Goal: Transaction & Acquisition: Purchase product/service

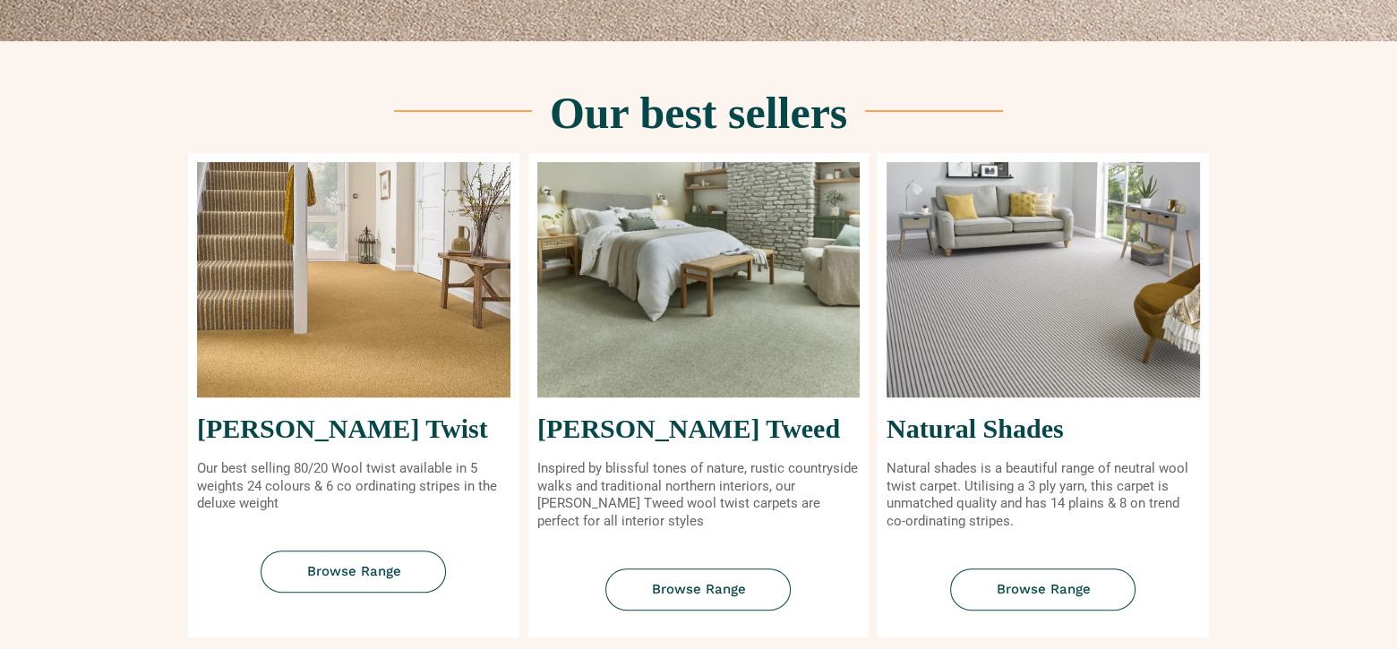
scroll to position [669, 0]
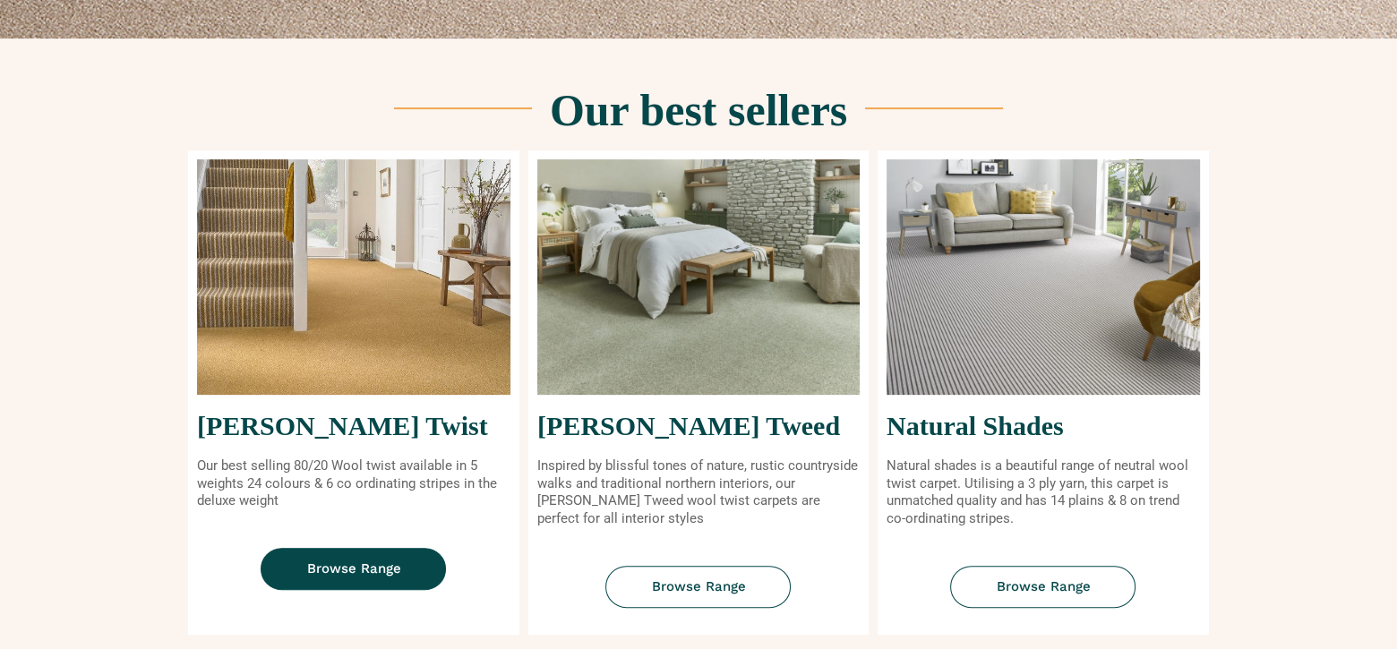
click at [344, 567] on span "Browse Range" at bounding box center [353, 568] width 94 height 13
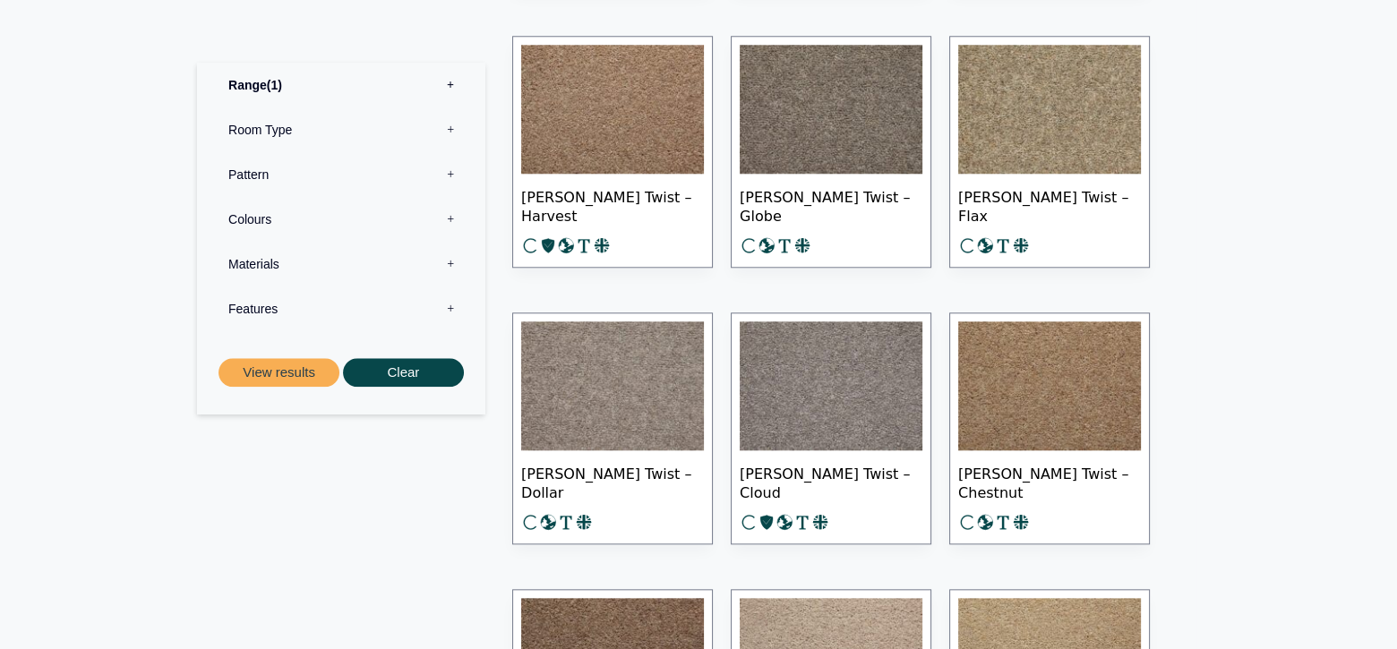
scroll to position [2290, 0]
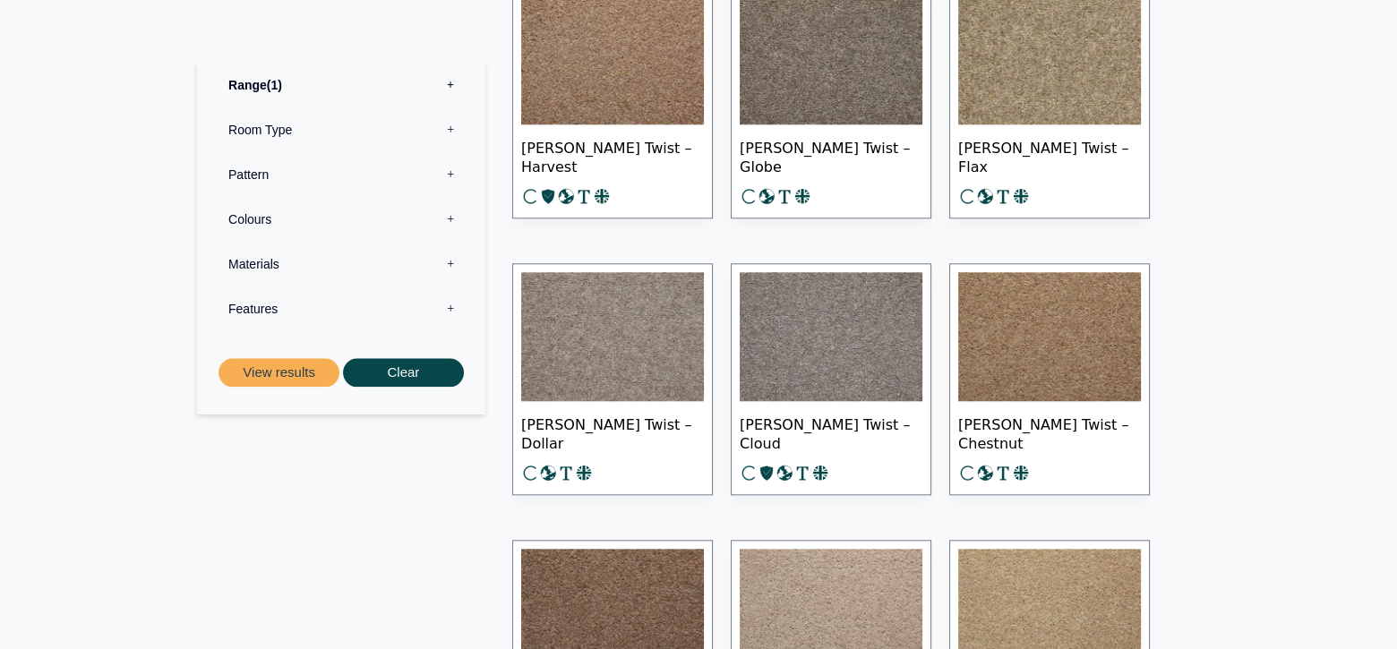
click at [264, 133] on label "Room Type 0" at bounding box center [341, 129] width 262 height 45
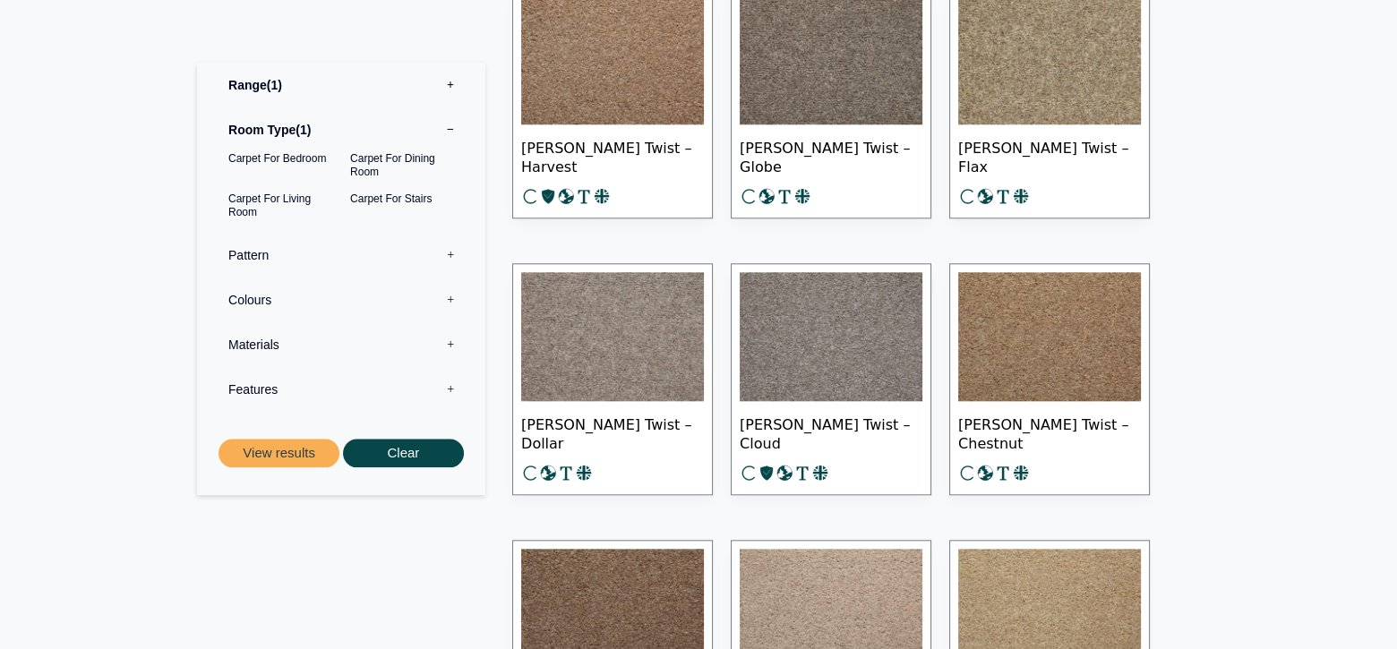
click at [240, 348] on label "Materials 0" at bounding box center [341, 344] width 262 height 45
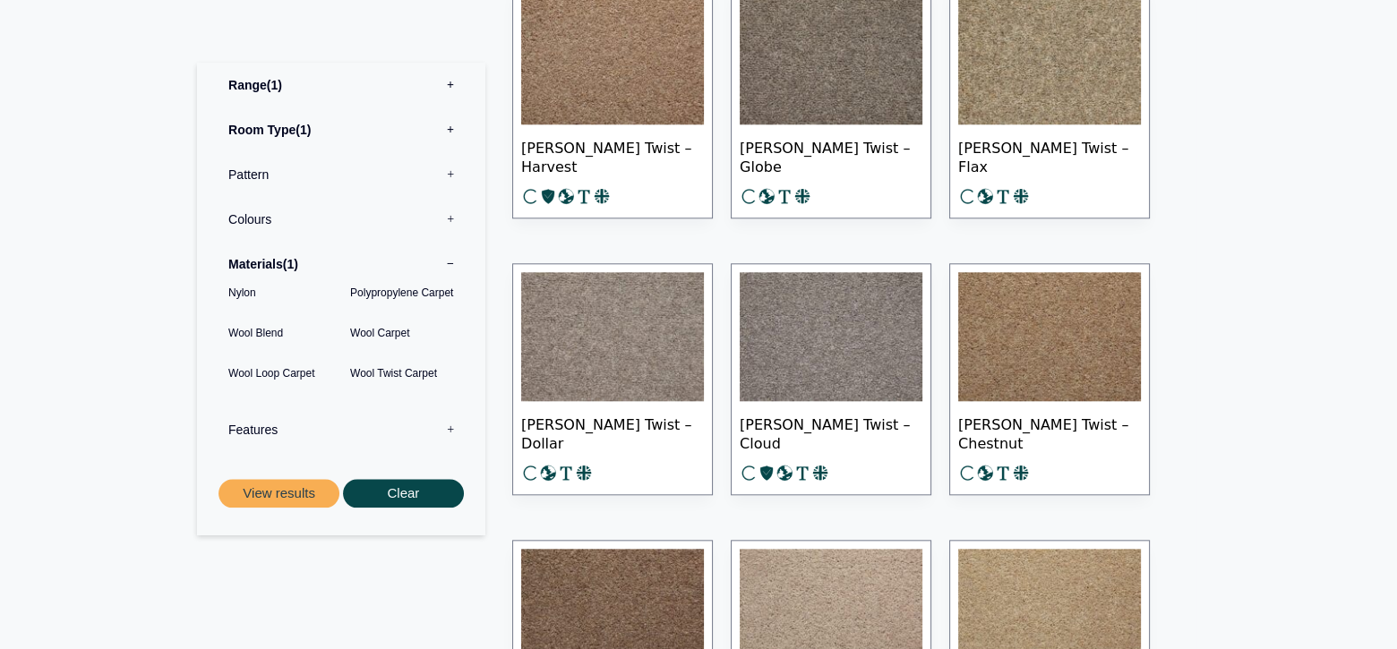
click at [267, 488] on button "View results" at bounding box center [279, 494] width 121 height 30
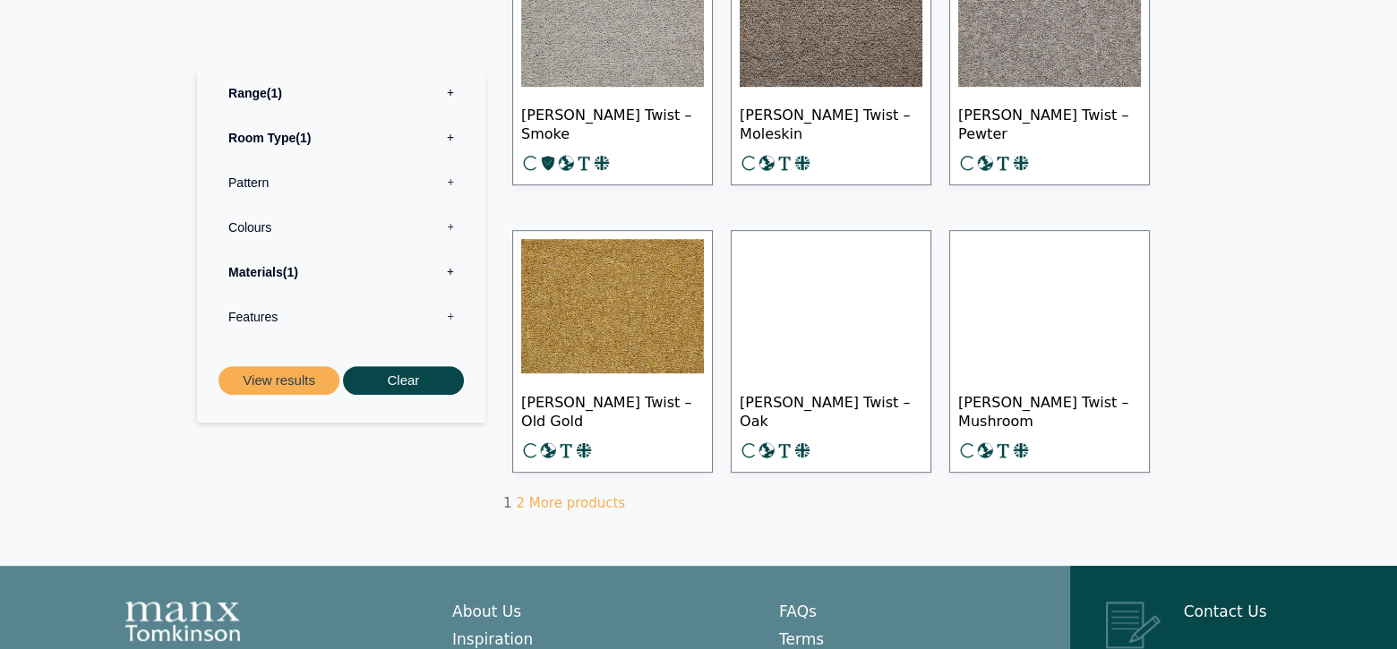
scroll to position [1021, 0]
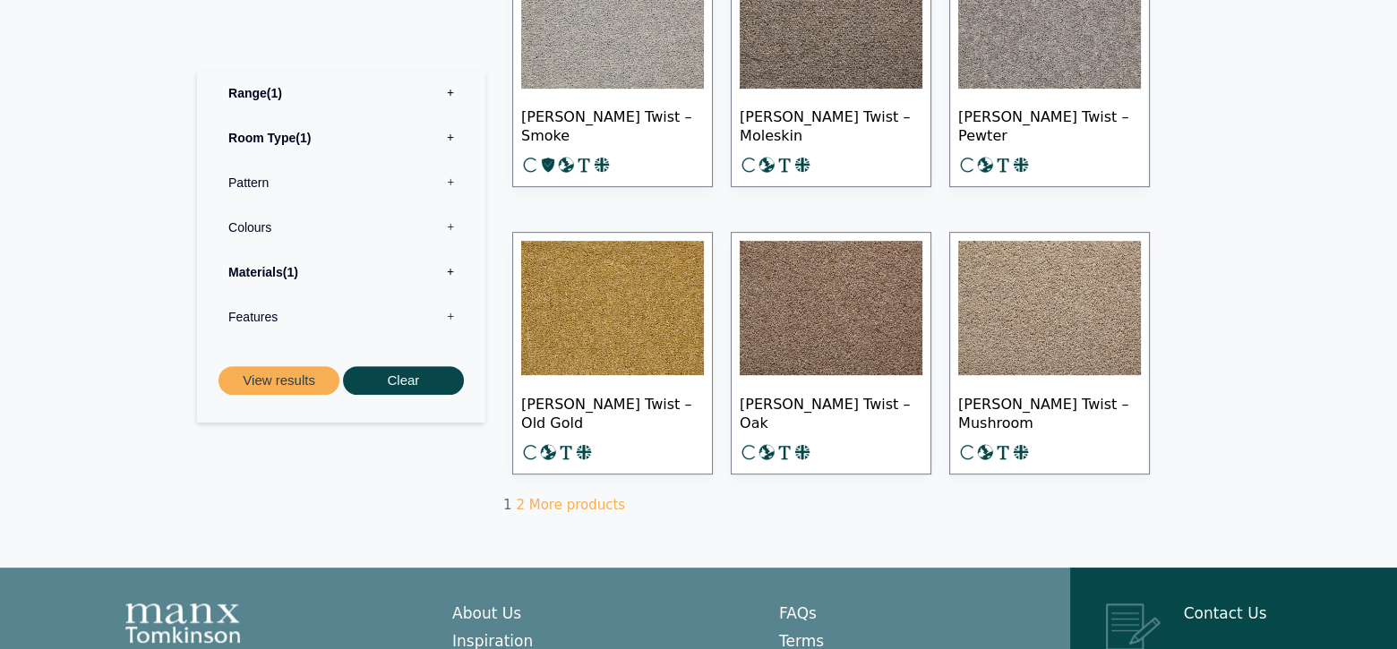
click at [539, 498] on link "More products" at bounding box center [577, 505] width 96 height 16
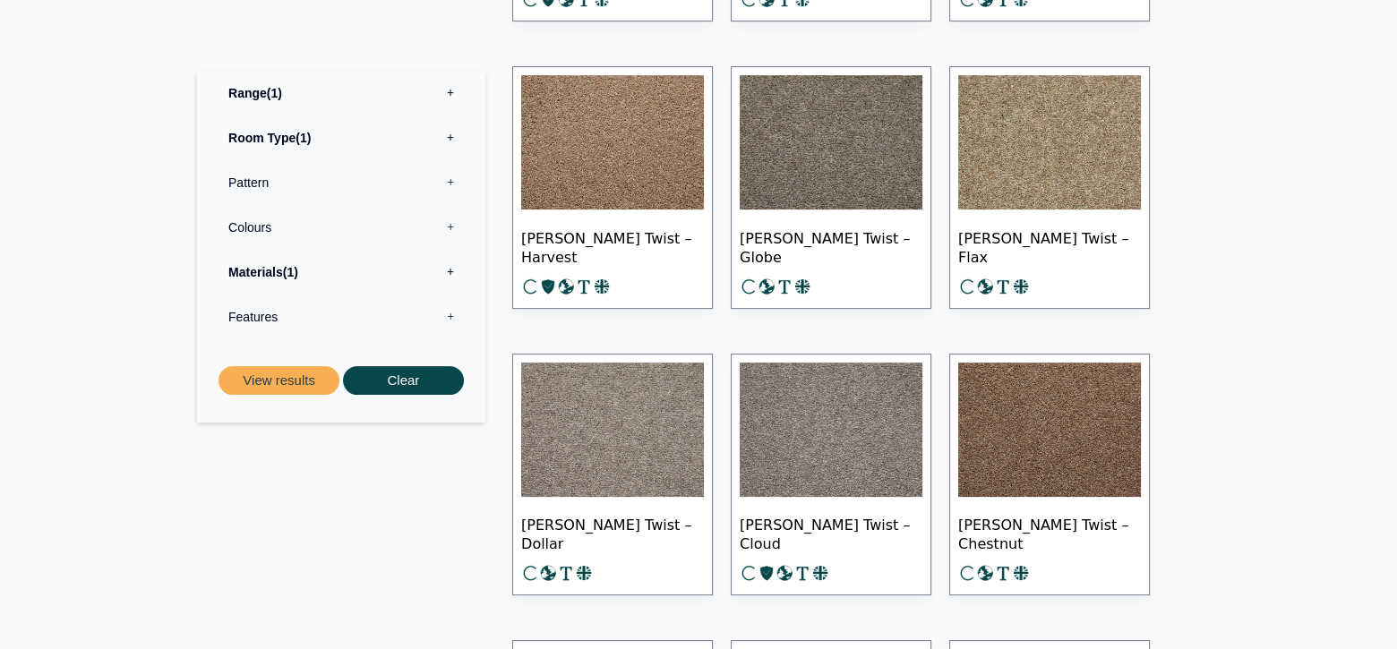
scroll to position [669, 0]
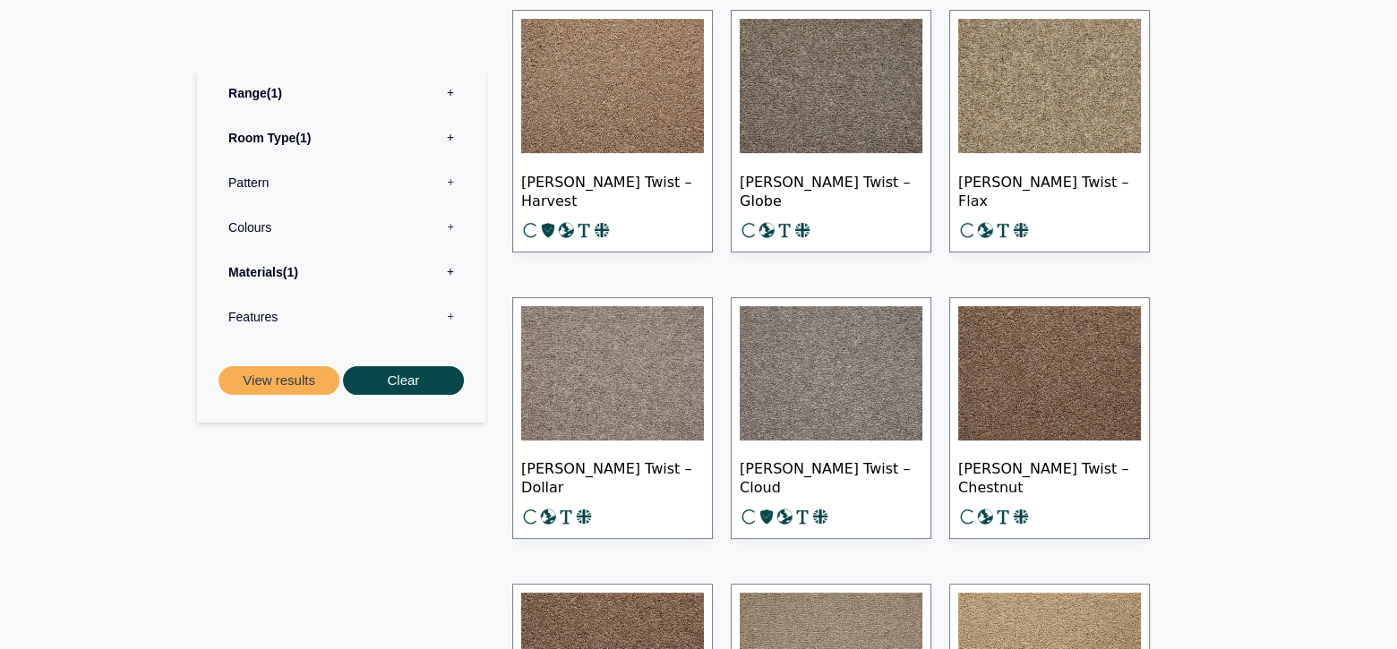
click at [539, 498] on span "Tomkinson Twist – Dollar" at bounding box center [612, 476] width 183 height 63
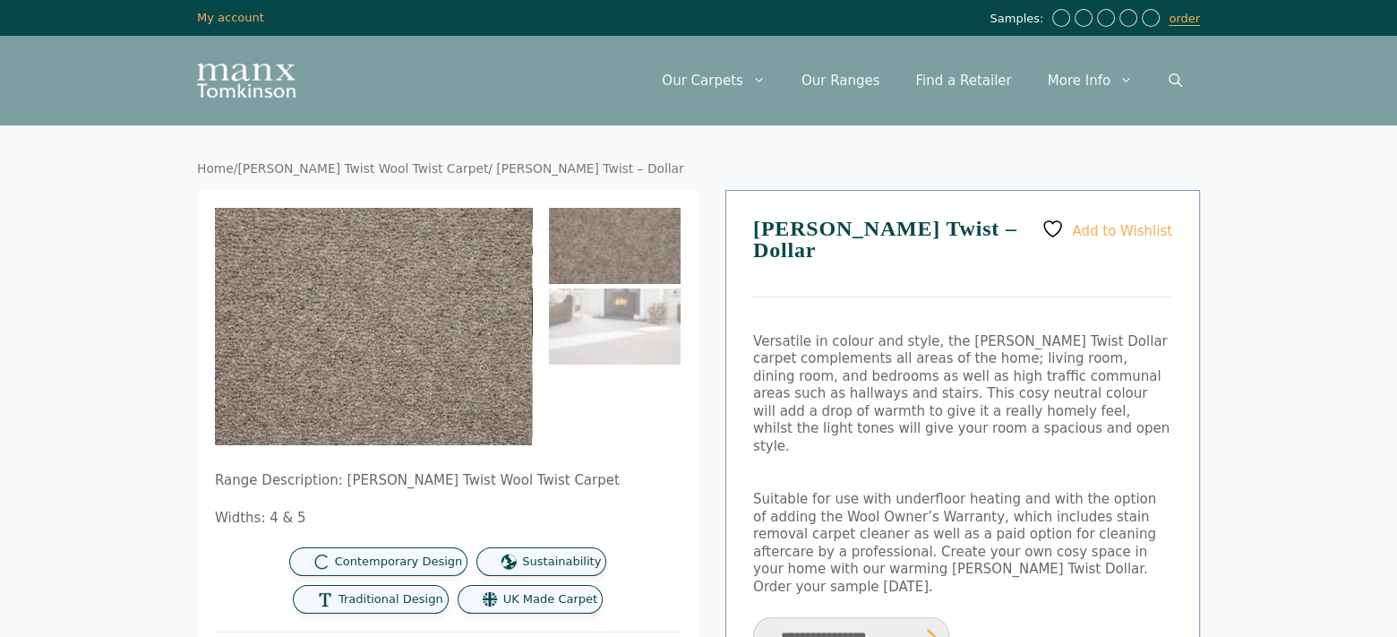
click at [539, 498] on div "Range Description: Tomkinson Twist Wool Twist Carpet Widths: 4 & 5 Contemporary…" at bounding box center [448, 543] width 466 height 142
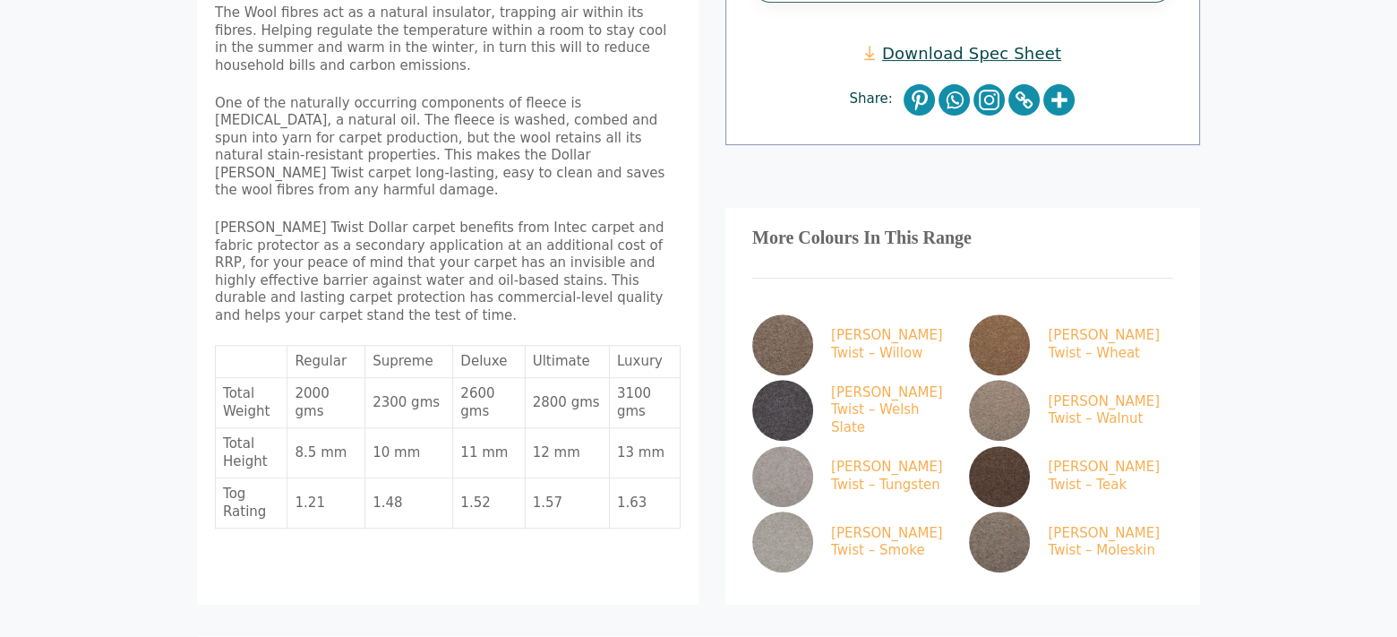
scroll to position [775, 0]
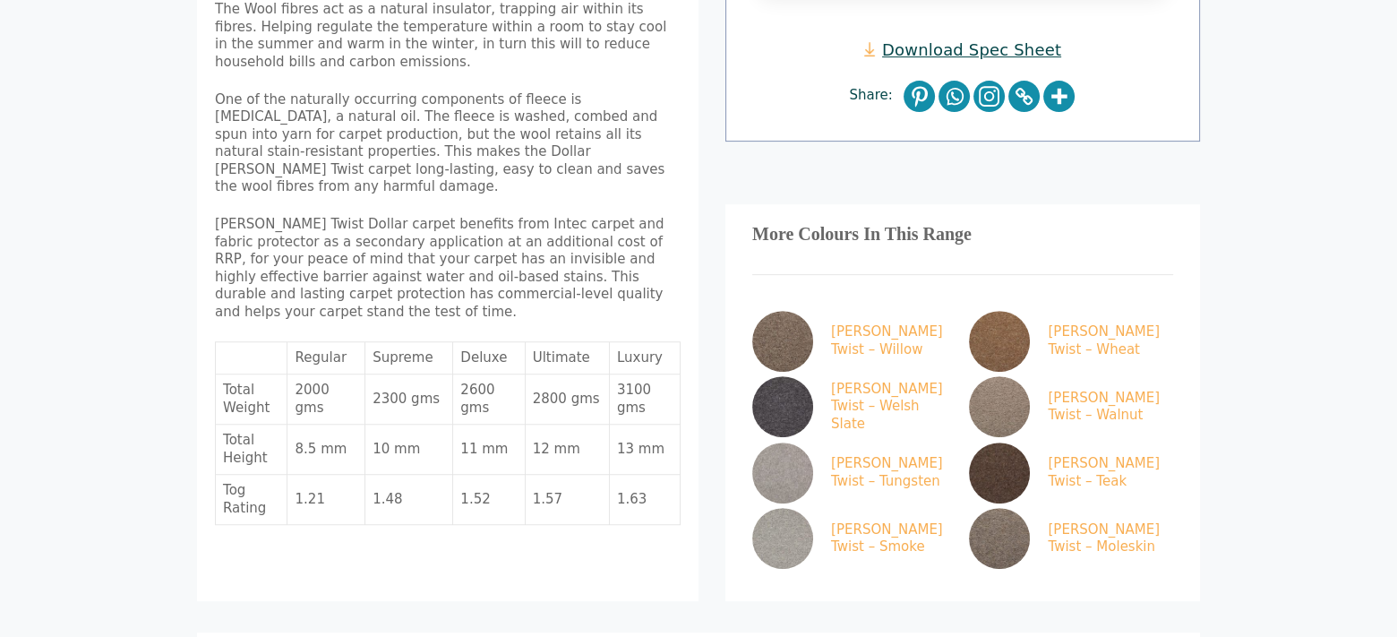
click at [476, 342] on td "Deluxe" at bounding box center [489, 358] width 72 height 33
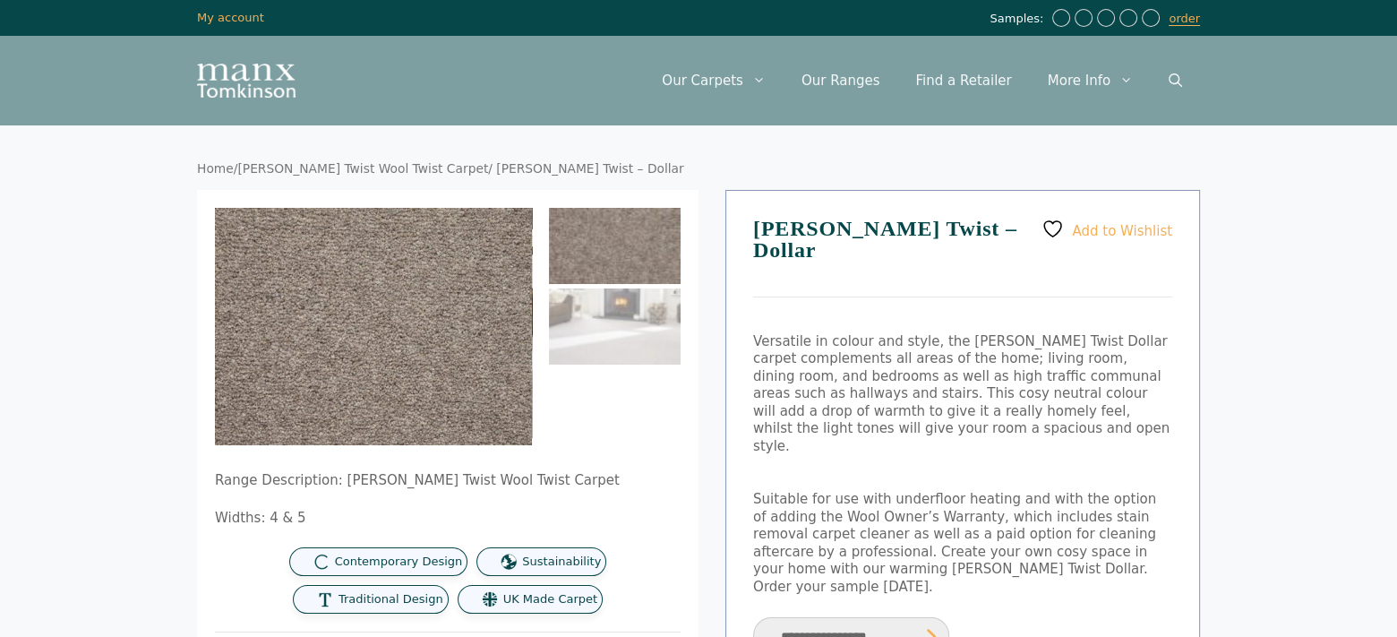
scroll to position [0, 0]
click at [851, 78] on link "Our Ranges" at bounding box center [841, 81] width 115 height 54
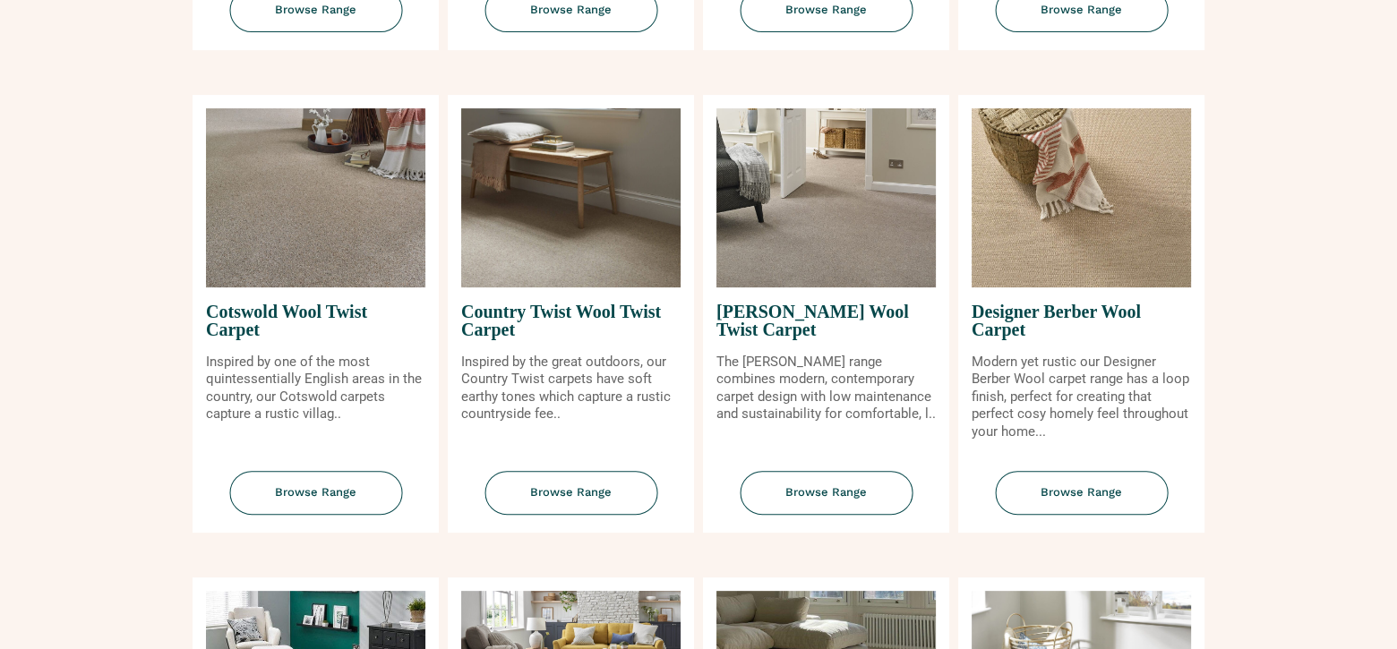
scroll to position [669, 0]
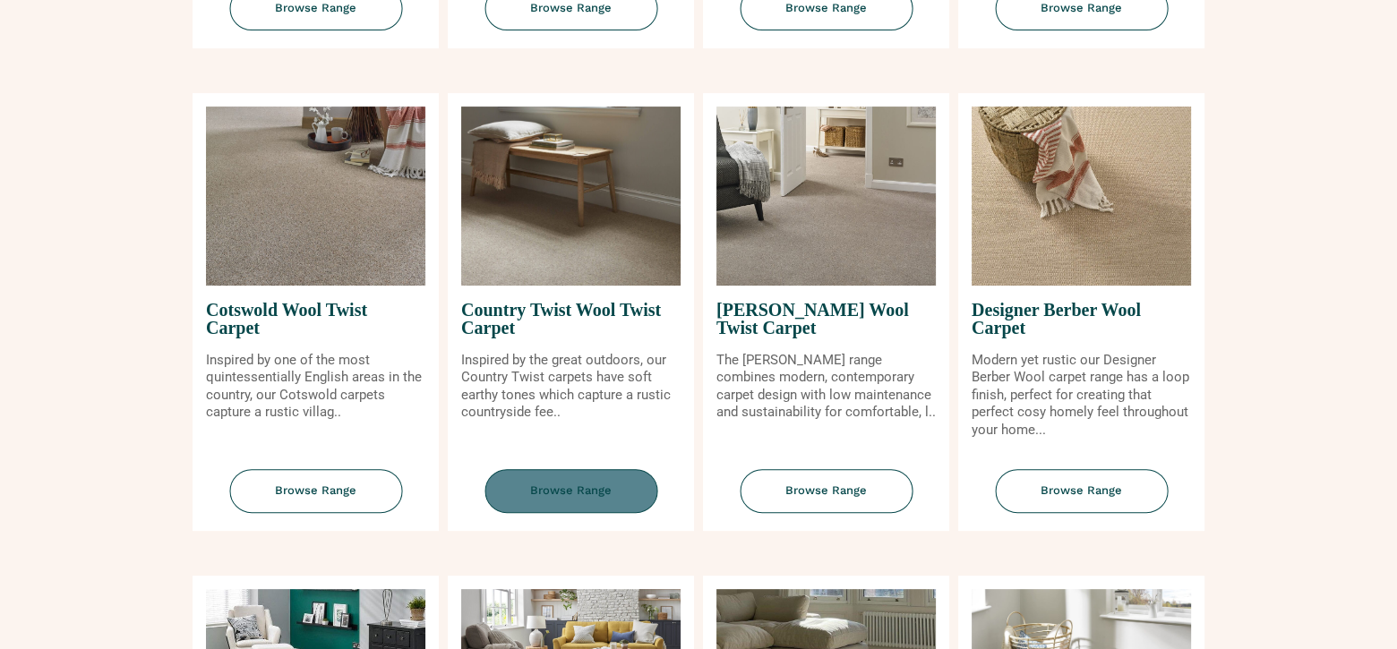
click at [579, 488] on span "Browse Range" at bounding box center [571, 491] width 173 height 44
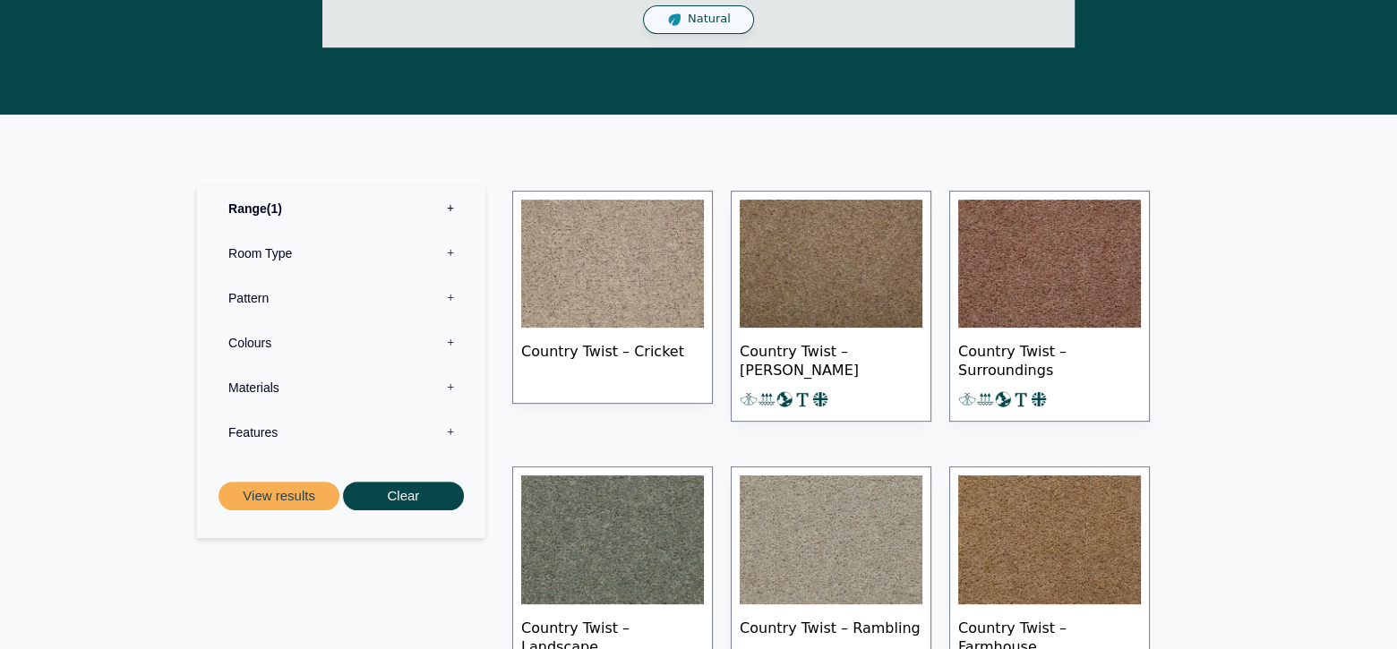
scroll to position [740, 0]
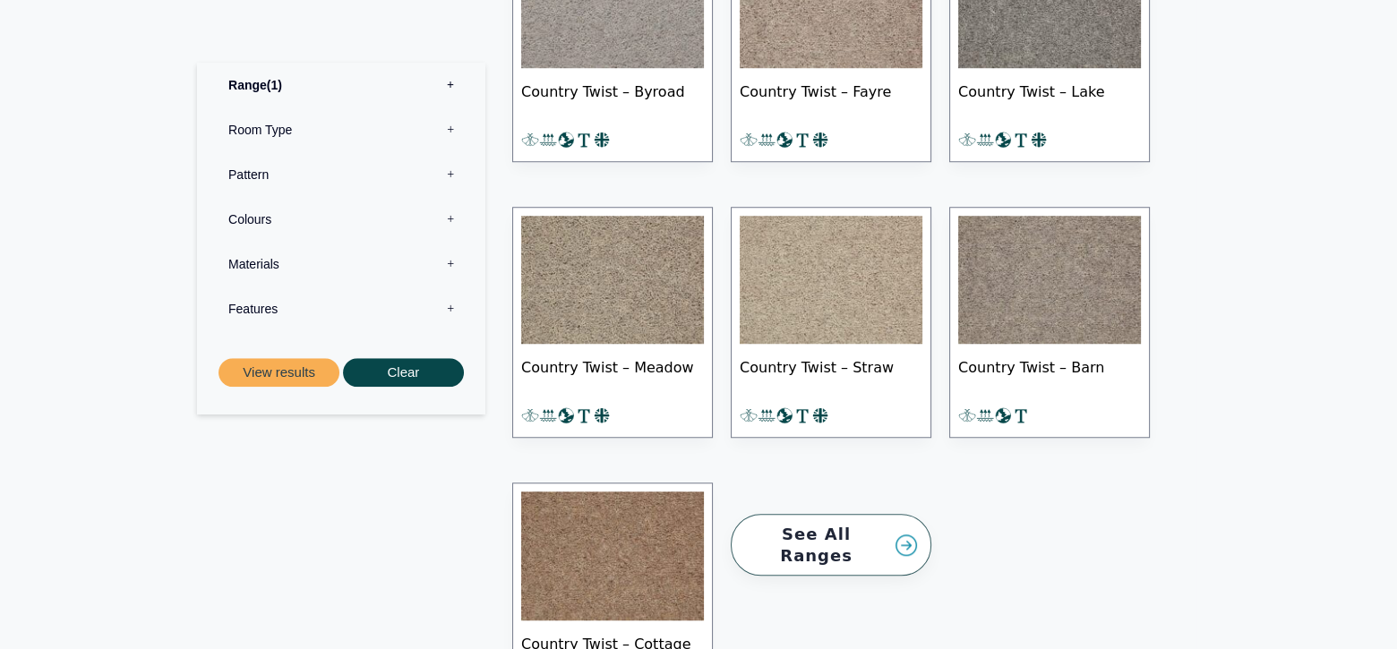
scroll to position [1797, 0]
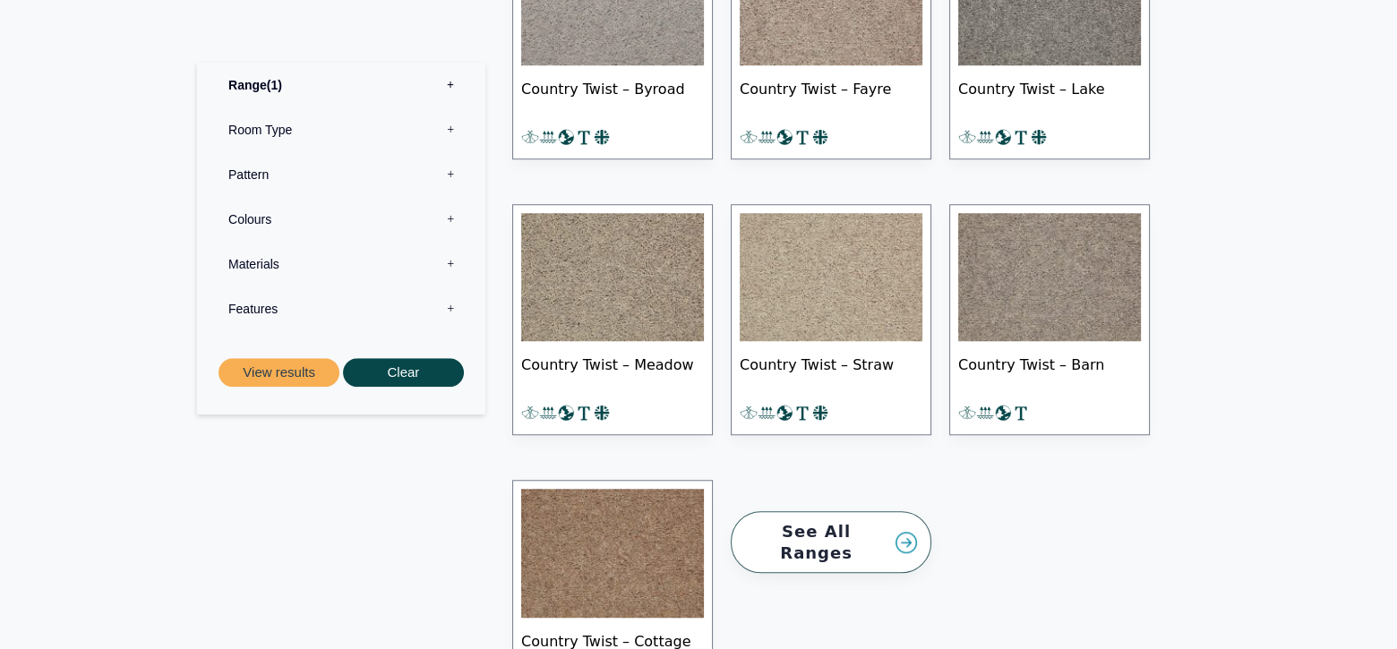
click at [264, 262] on label "Materials 0" at bounding box center [341, 264] width 262 height 45
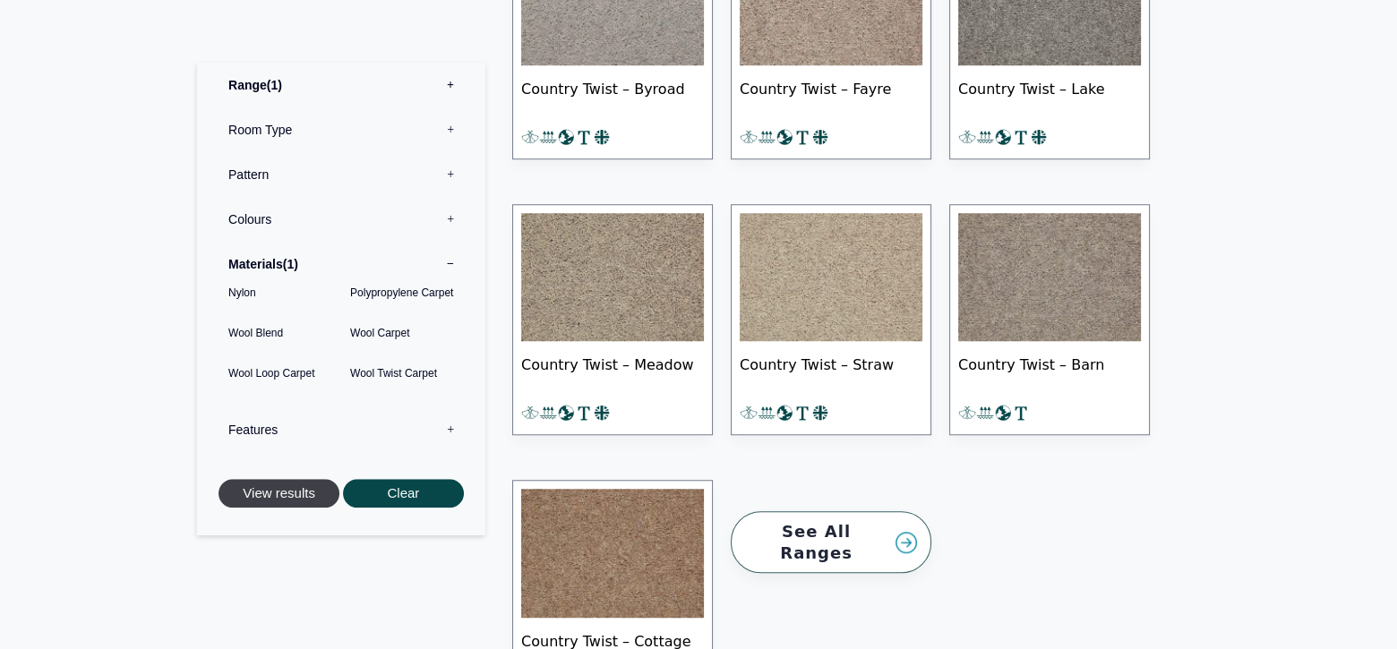
click at [258, 500] on button "View results" at bounding box center [279, 494] width 121 height 30
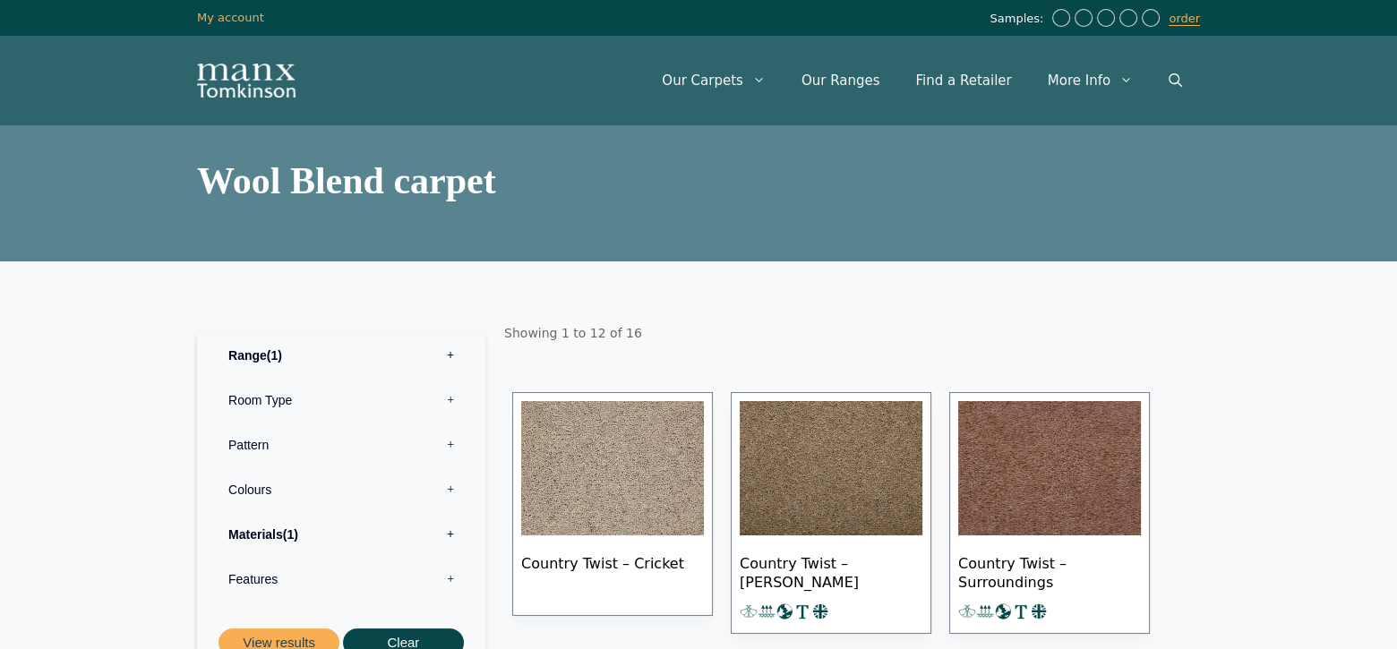
click at [258, 500] on label "Colours 0" at bounding box center [341, 490] width 262 height 45
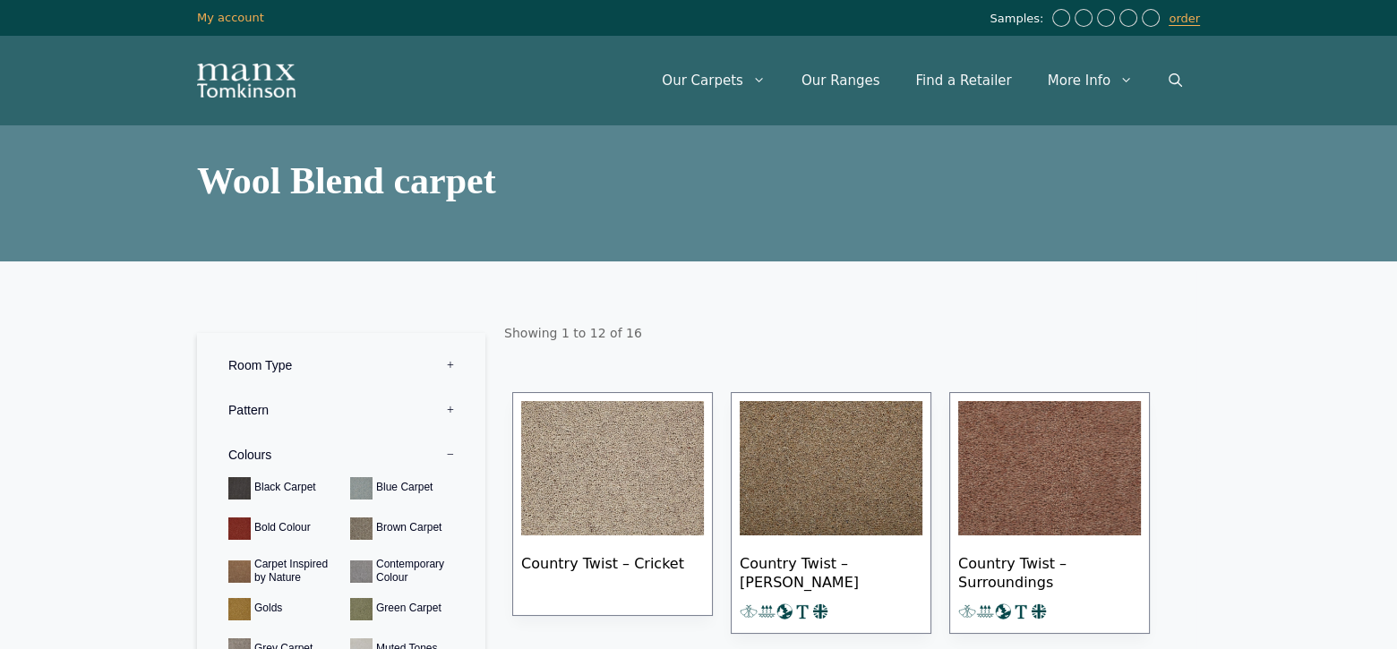
scroll to position [70, 0]
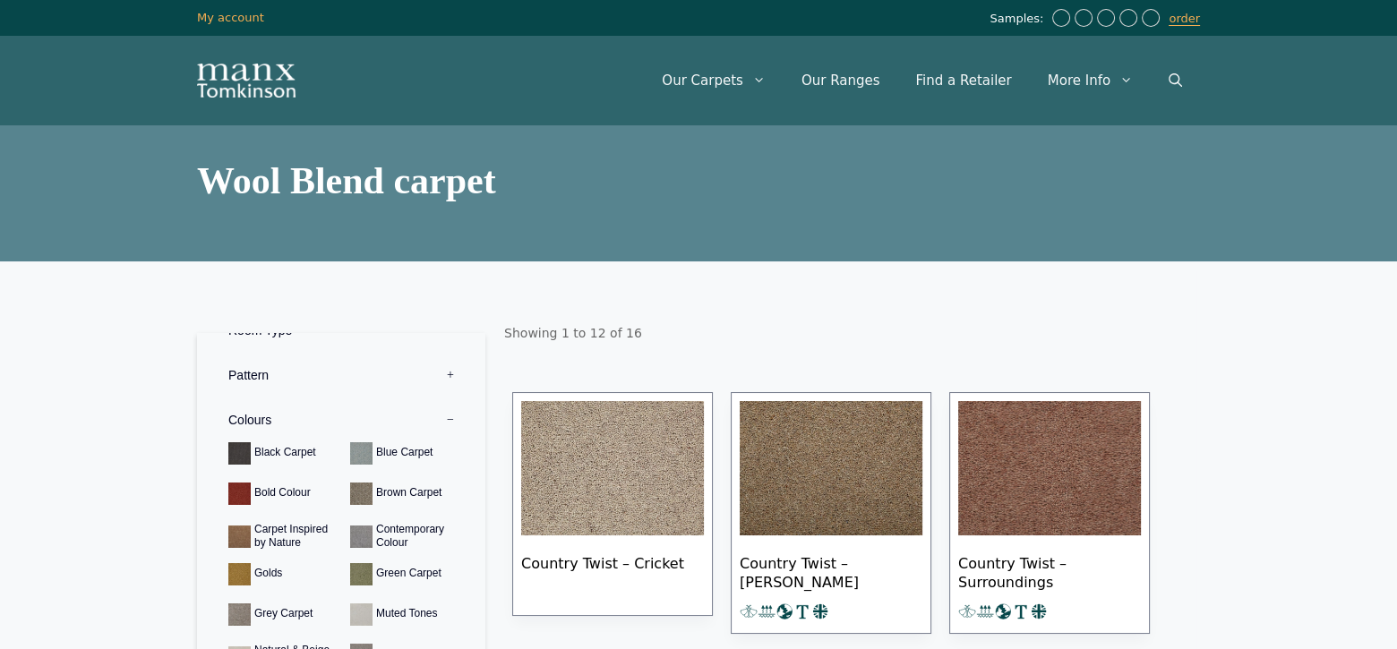
click at [557, 485] on img at bounding box center [612, 468] width 183 height 134
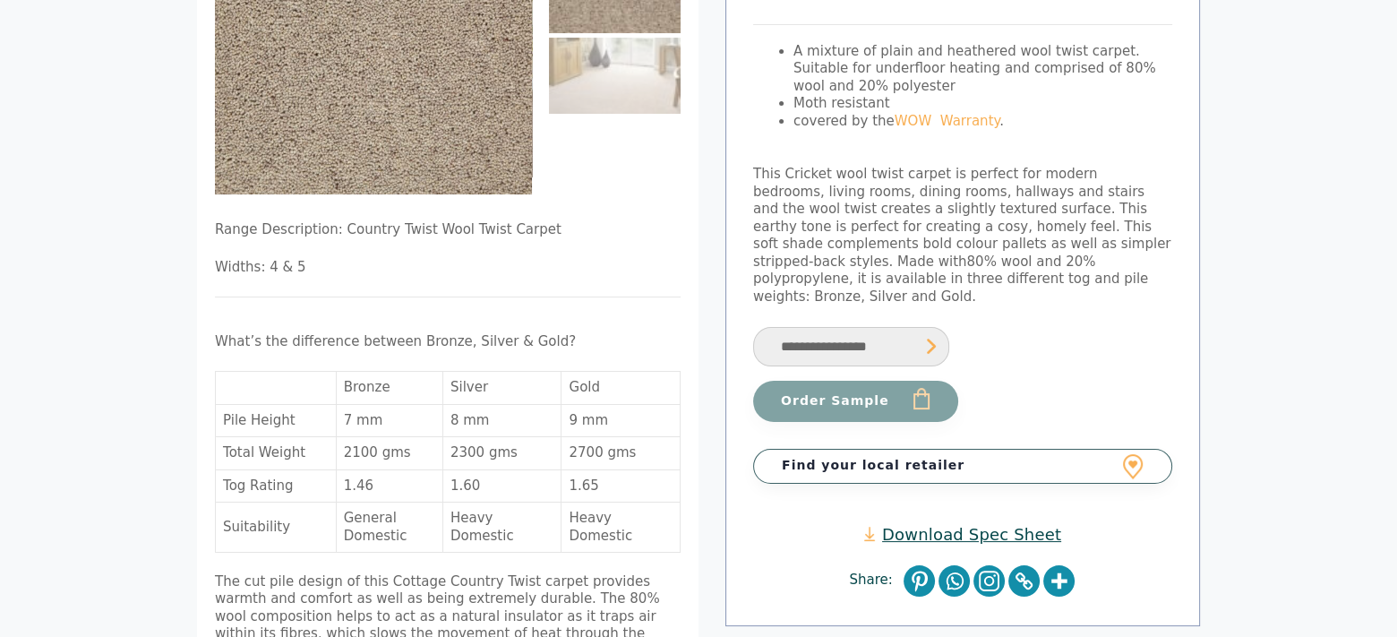
scroll to position [281, 0]
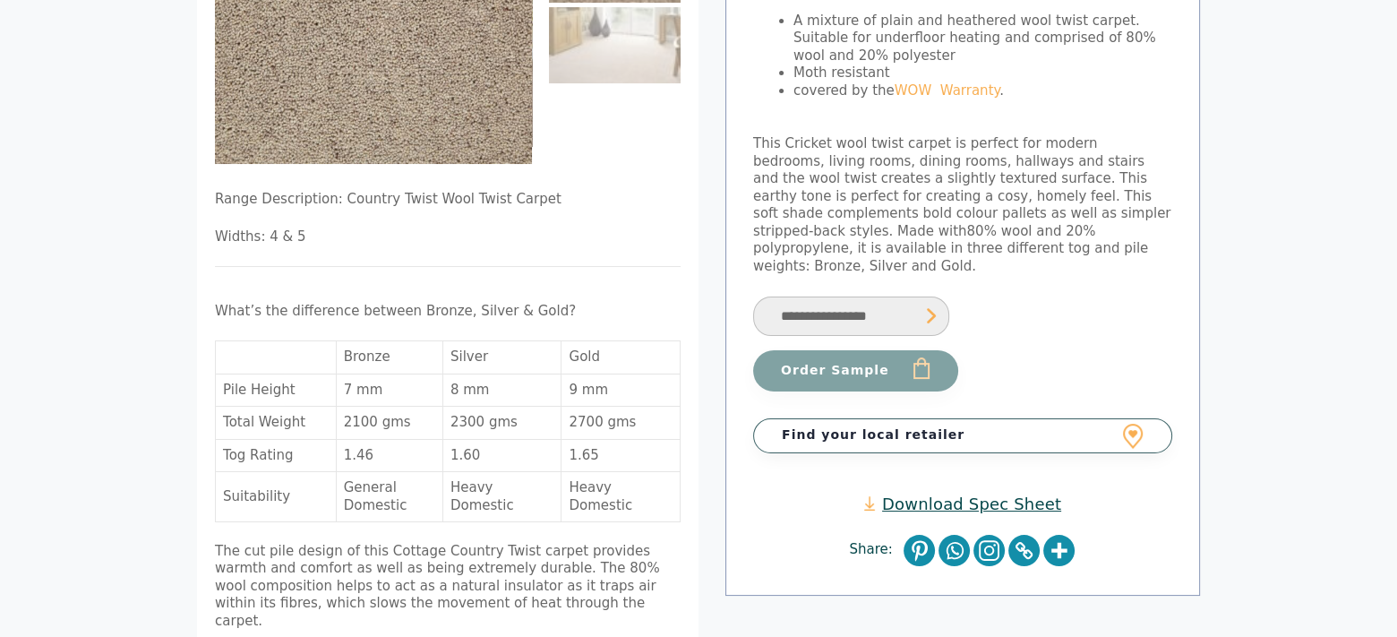
click at [810, 297] on select "**********" at bounding box center [851, 316] width 196 height 40
select select "**********"
click at [753, 296] on select "**********" at bounding box center [851, 316] width 196 height 40
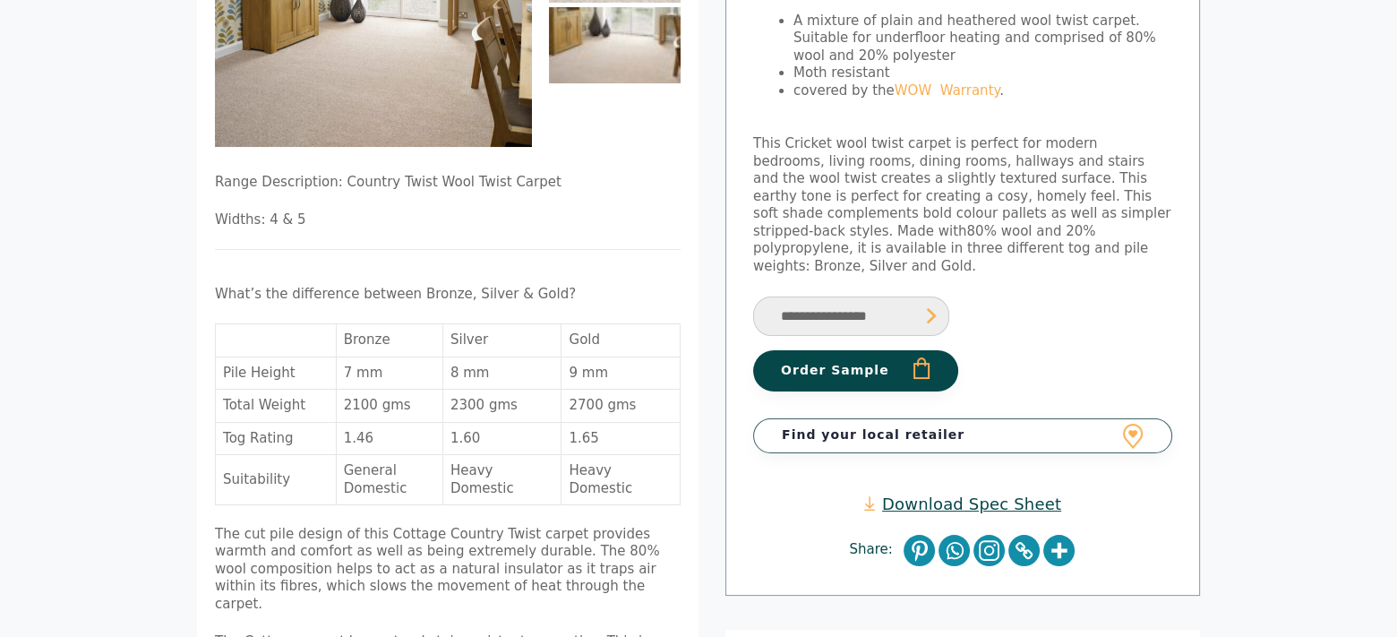
click at [817, 418] on link "Find your local retailer" at bounding box center [962, 435] width 419 height 34
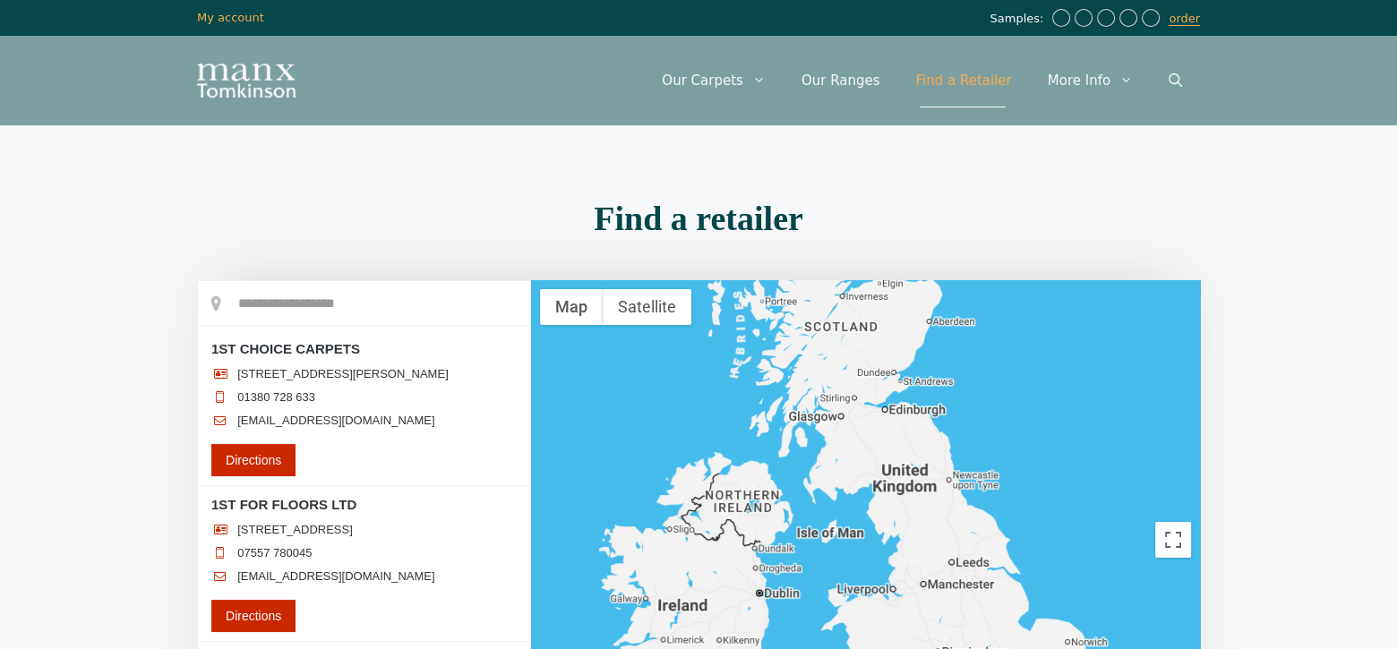
click at [438, 420] on ul "[STREET_ADDRESS][PERSON_NAME] 01380 728 633 [EMAIL_ADDRESS][DOMAIN_NAME]" at bounding box center [363, 402] width 305 height 70
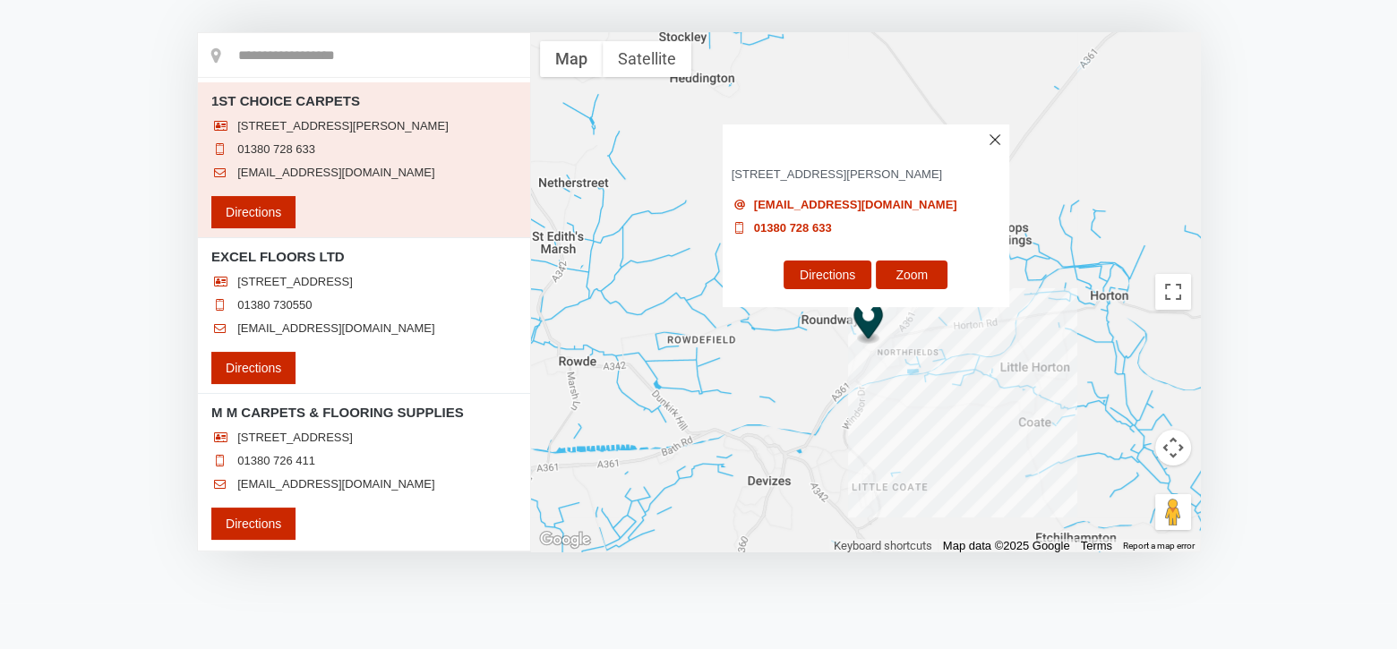
scroll to position [246, 0]
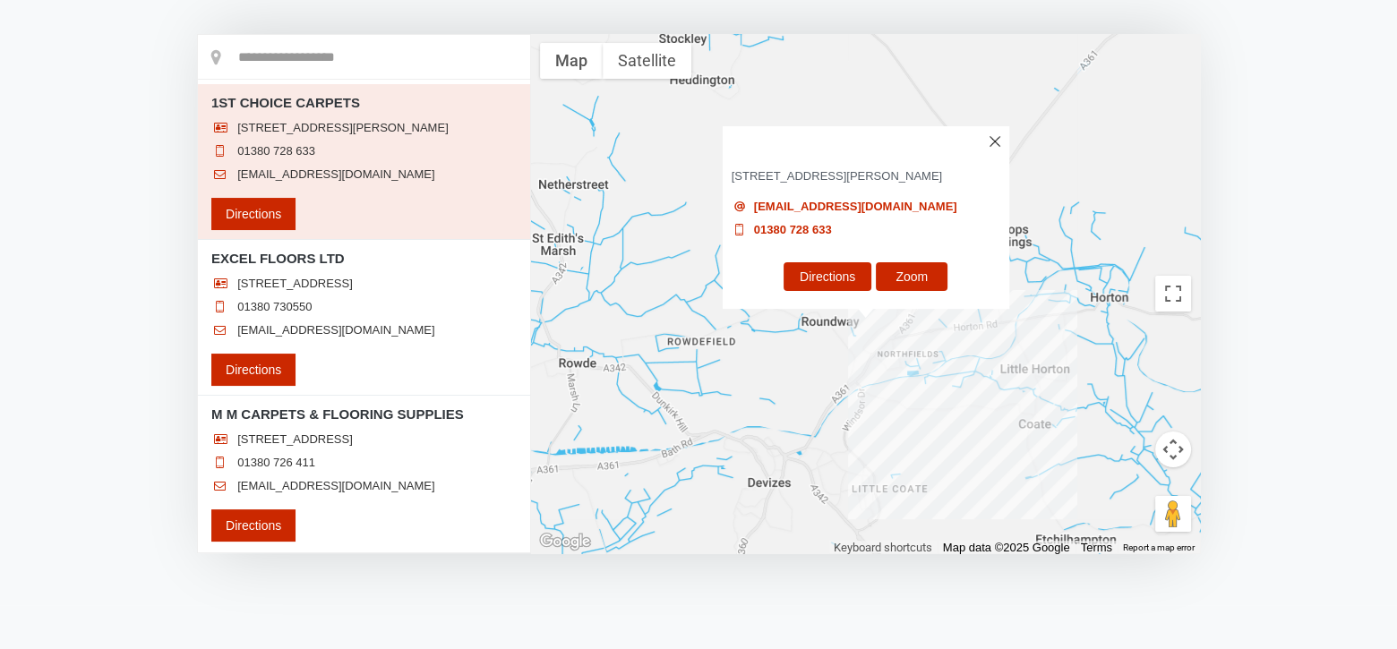
click at [993, 136] on img at bounding box center [994, 141] width 11 height 11
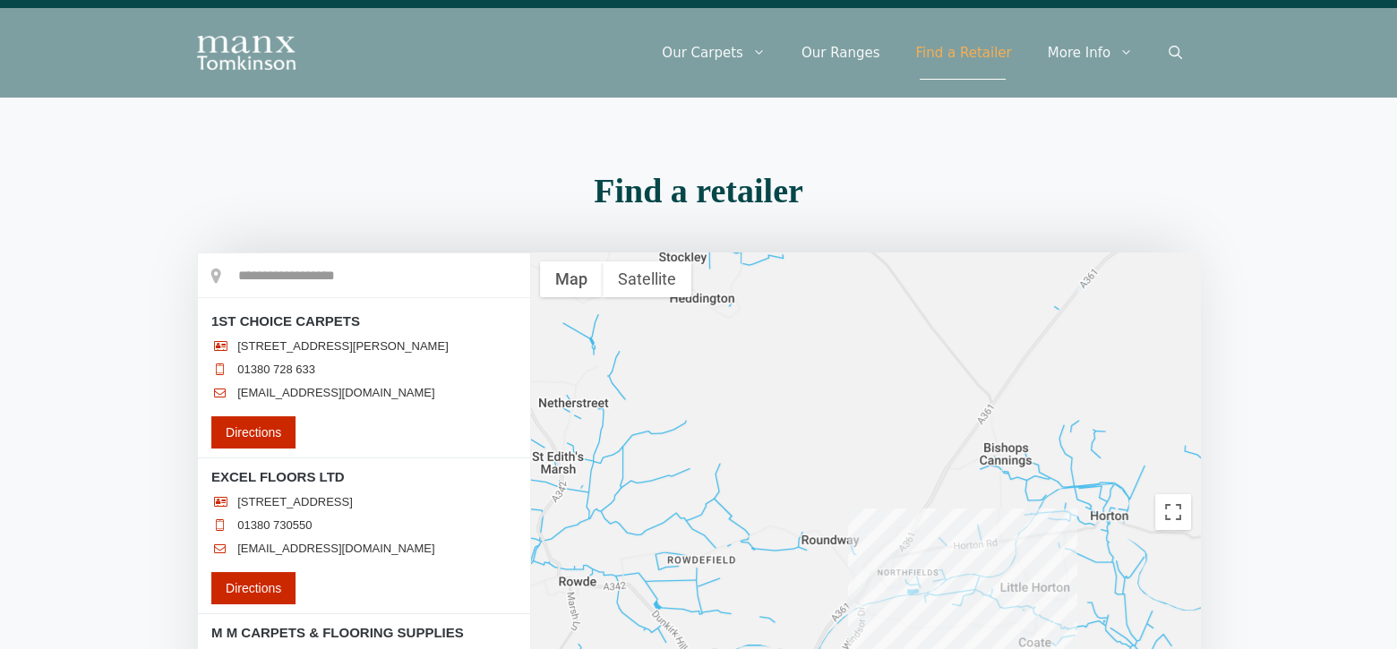
scroll to position [0, 0]
